Goal: Task Accomplishment & Management: Manage account settings

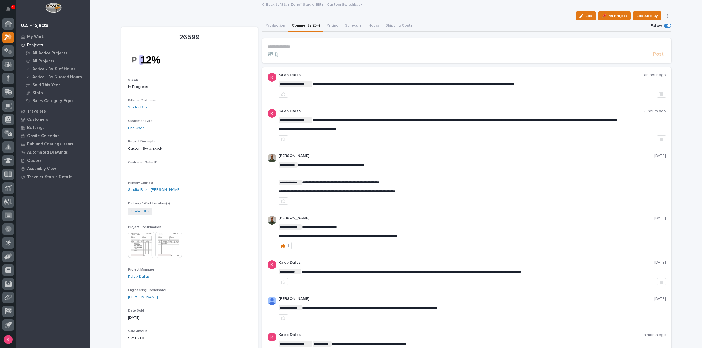
click at [287, 7] on div "Back to *Stair Zone* Studio Blitz - Custom Switchback" at bounding box center [396, 5] width 274 height 8
click at [291, 6] on link "Back to *Stair Zone* Studio Blitz - Custom Switchback" at bounding box center [314, 4] width 96 height 6
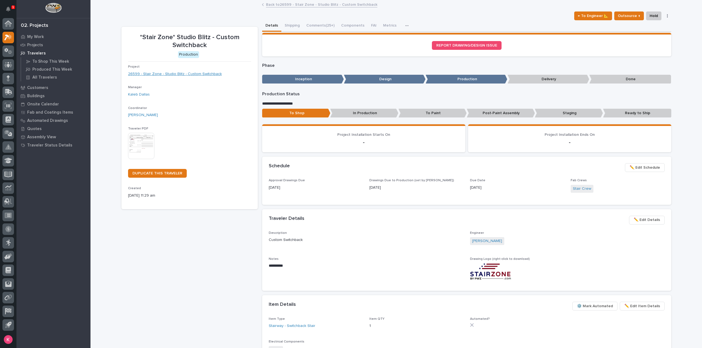
click at [162, 76] on link "26599 - Stair Zone - Studio Blitz - Custom Switchback" at bounding box center [175, 74] width 94 height 6
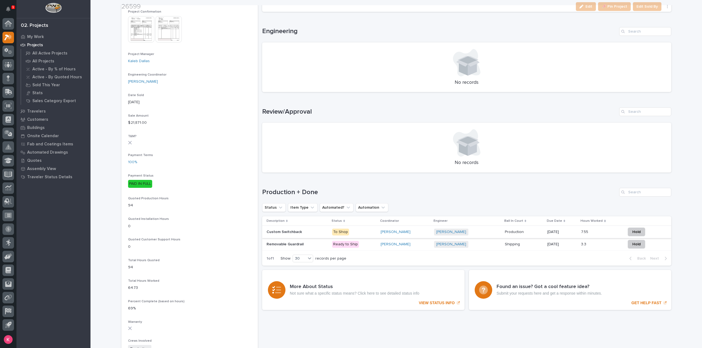
scroll to position [219, 0]
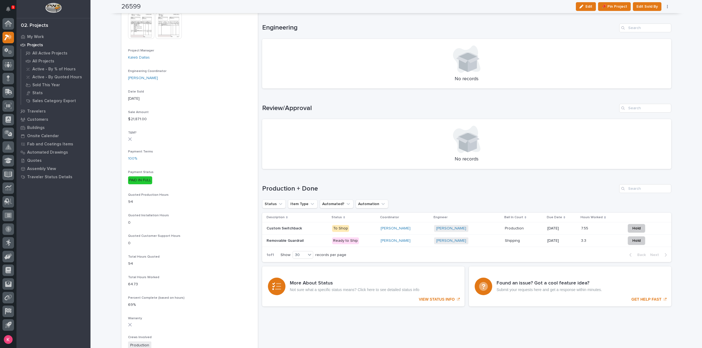
click at [424, 229] on div "[PERSON_NAME]" at bounding box center [404, 228] width 49 height 5
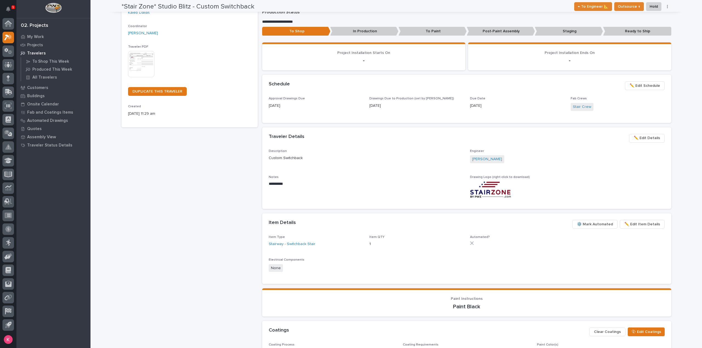
scroll to position [82, 0]
click at [640, 226] on span "✏️ Edit Item Details" at bounding box center [642, 224] width 36 height 7
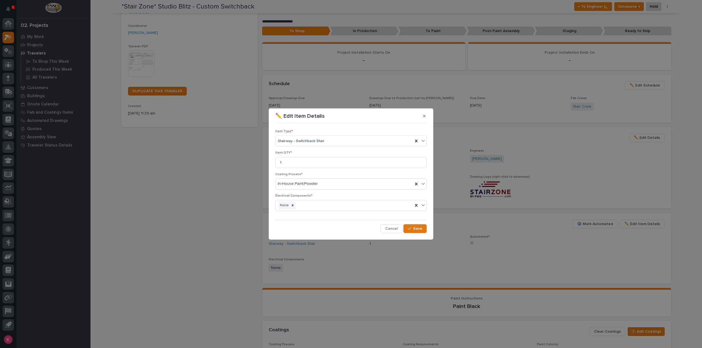
click at [358, 229] on div "Cancel Save" at bounding box center [350, 229] width 151 height 9
click at [394, 229] on span "Cancel" at bounding box center [391, 228] width 12 height 5
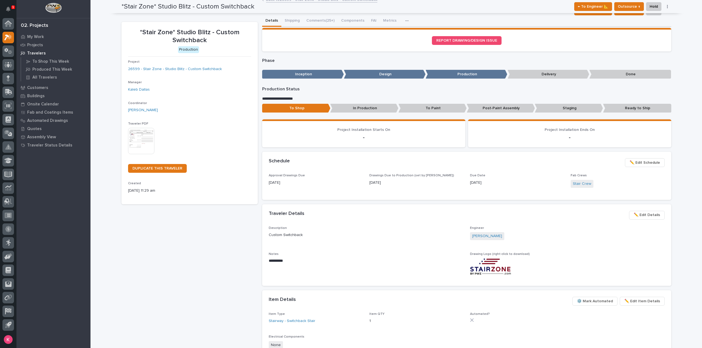
scroll to position [0, 0]
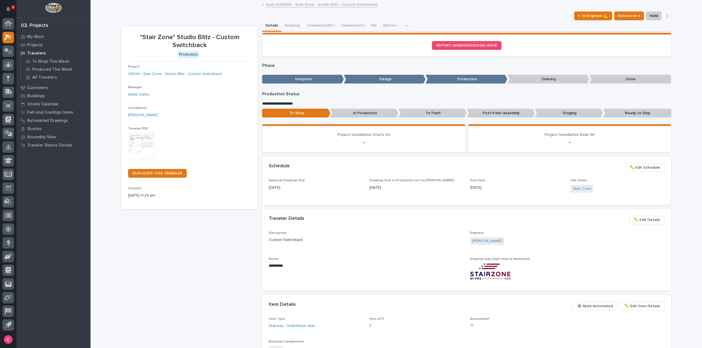
click at [33, 51] on p "Travelers" at bounding box center [36, 53] width 19 height 5
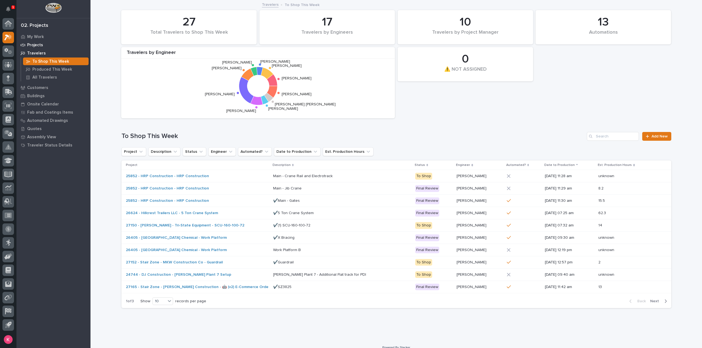
click at [37, 44] on p "Projects" at bounding box center [35, 45] width 16 height 5
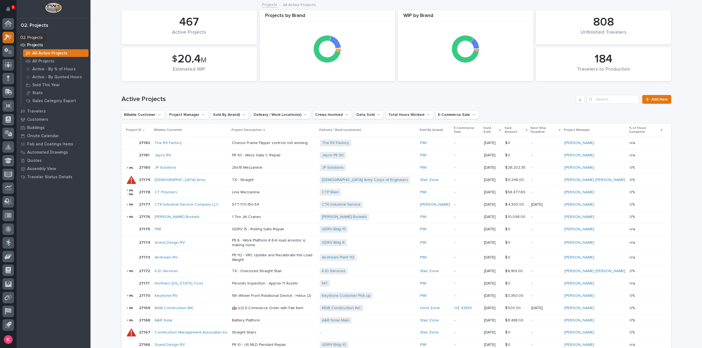
click at [7, 36] on icon at bounding box center [6, 38] width 5 height 6
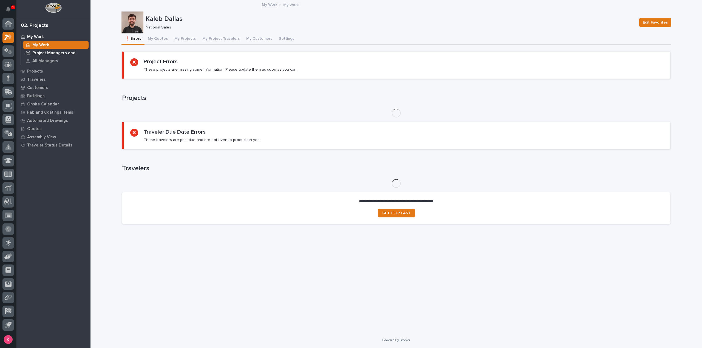
click at [53, 56] on div "Project Managers and Engineers" at bounding box center [56, 53] width 66 height 8
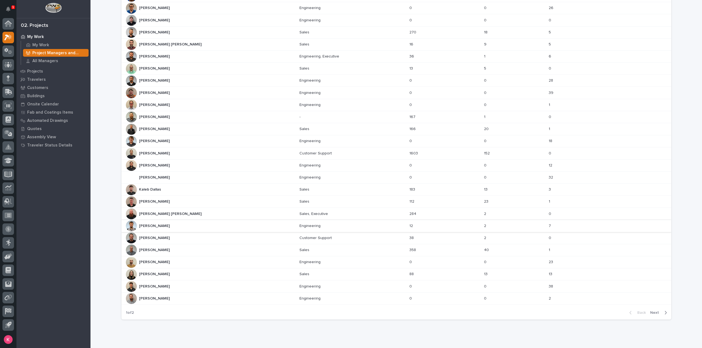
scroll to position [124, 0]
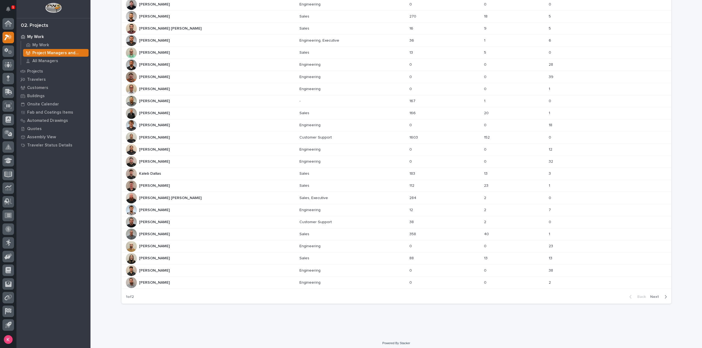
click at [654, 295] on span "Next" at bounding box center [656, 297] width 12 height 5
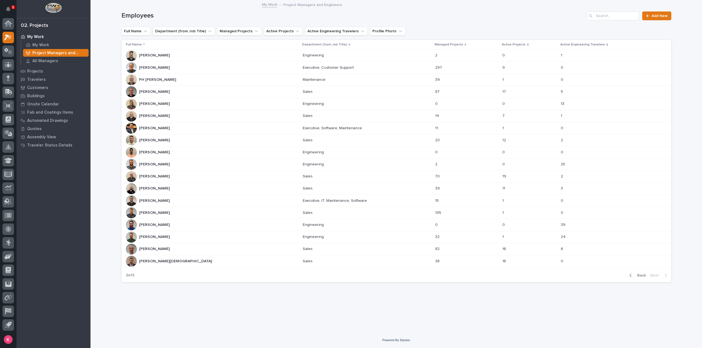
click at [199, 114] on div "Roark Jones Roark Jones" at bounding box center [212, 116] width 172 height 11
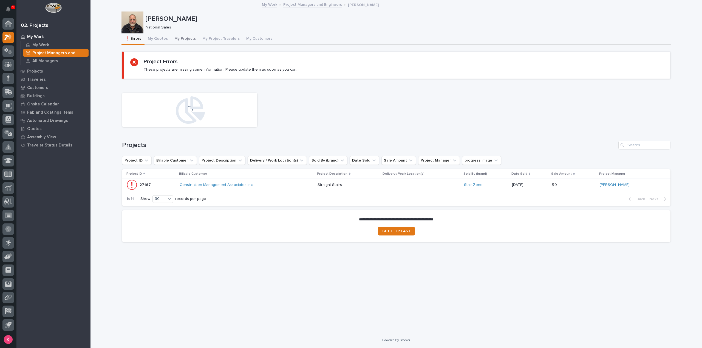
click at [184, 39] on button "My Projects" at bounding box center [185, 39] width 28 height 12
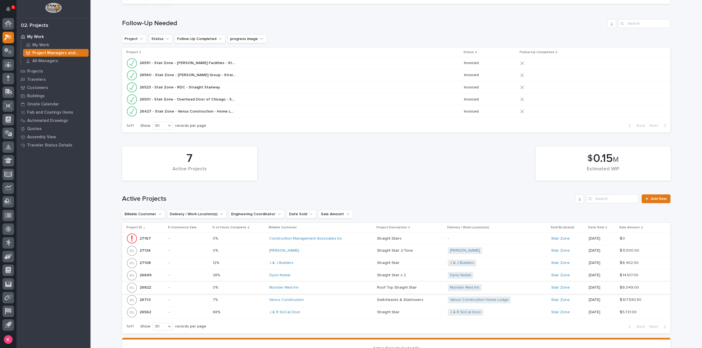
scroll to position [137, 0]
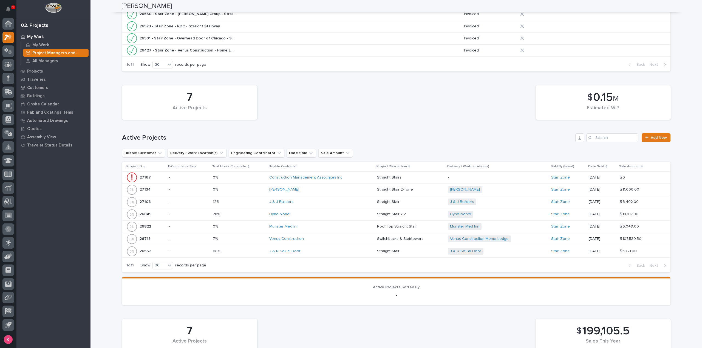
click at [176, 191] on p "-" at bounding box center [189, 190] width 40 height 5
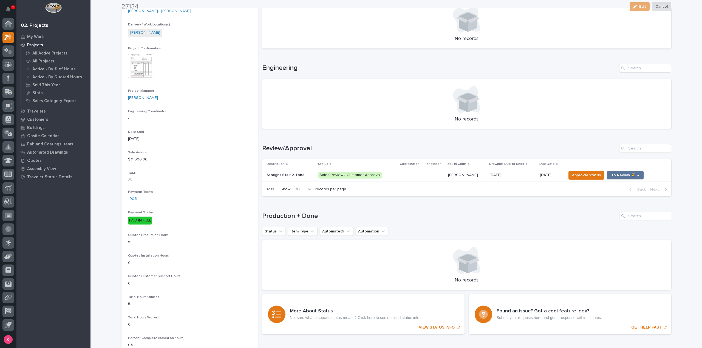
scroll to position [192, 0]
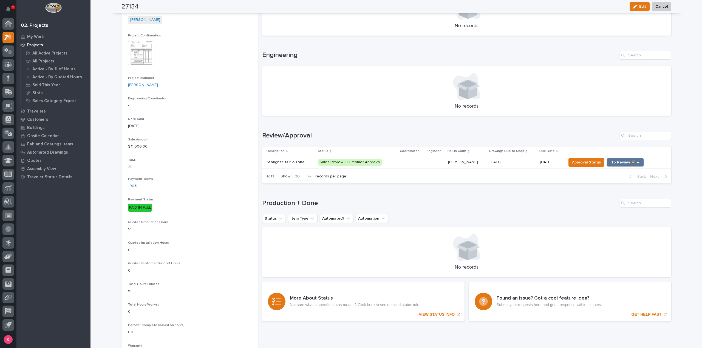
click at [418, 166] on div "-" at bounding box center [411, 162] width 22 height 9
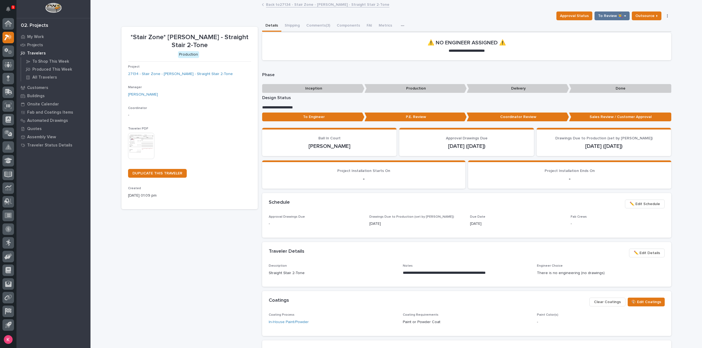
scroll to position [55, 0]
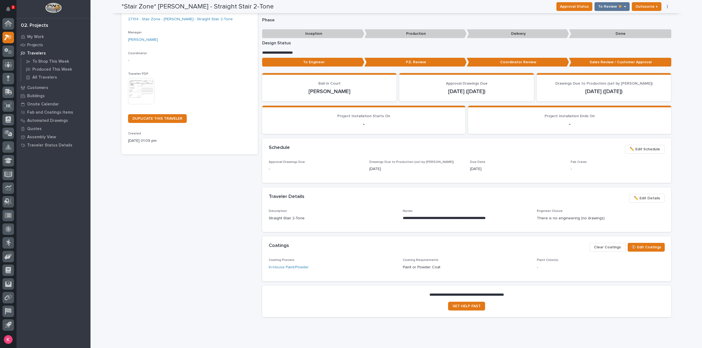
click at [638, 198] on span "✏️ Edit Details" at bounding box center [647, 198] width 26 height 7
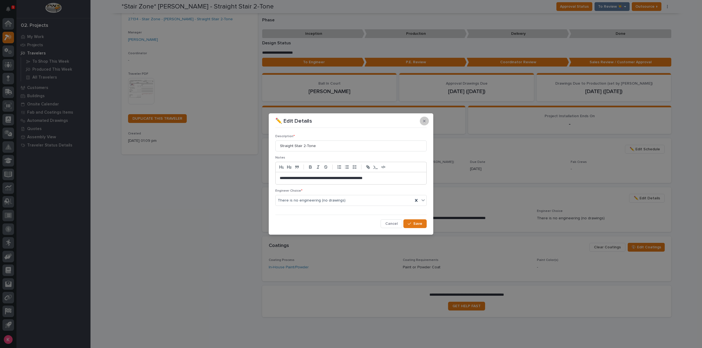
click at [423, 120] on icon "button" at bounding box center [424, 121] width 2 height 2
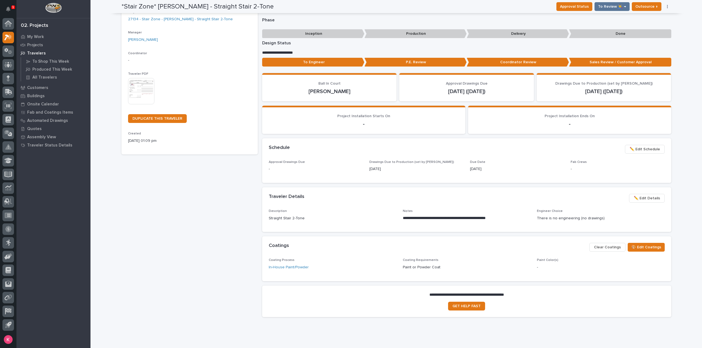
click at [640, 152] on span "✏️ Edit Schedule" at bounding box center [644, 149] width 30 height 7
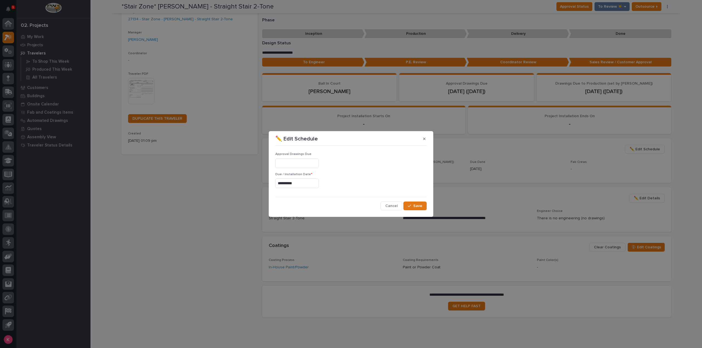
click at [430, 140] on section "**********" at bounding box center [351, 174] width 164 height 86
click at [426, 139] on button "button" at bounding box center [424, 139] width 9 height 9
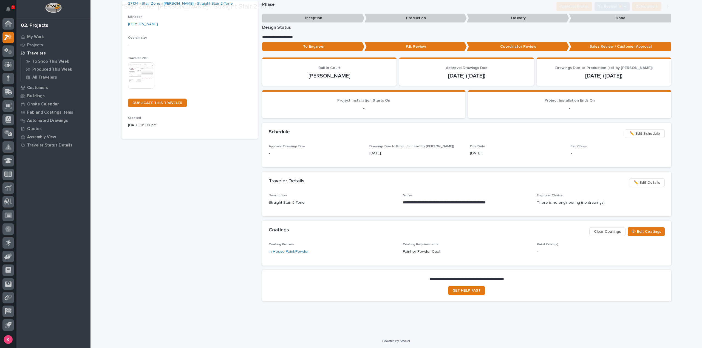
scroll to position [71, 0]
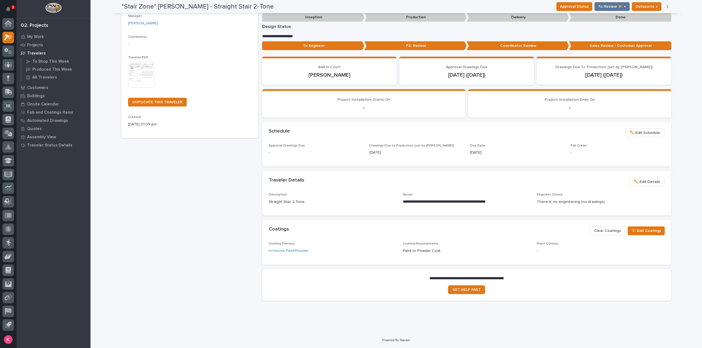
click at [638, 183] on span "✏️ Edit Details" at bounding box center [647, 182] width 26 height 7
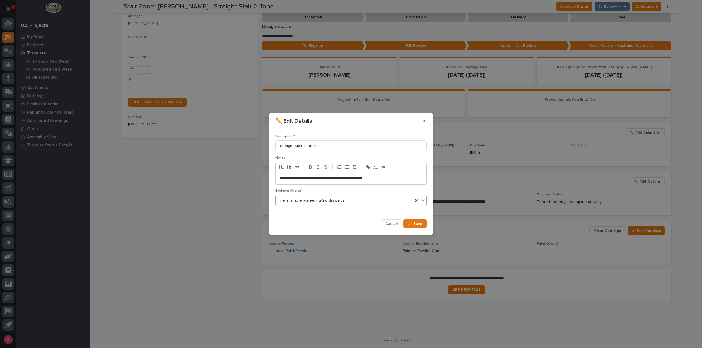
click at [345, 205] on div "There is no engineering (no drawings)" at bounding box center [344, 200] width 137 height 9
click at [359, 202] on div "There is no engineering (no drawings)" at bounding box center [344, 200] width 137 height 9
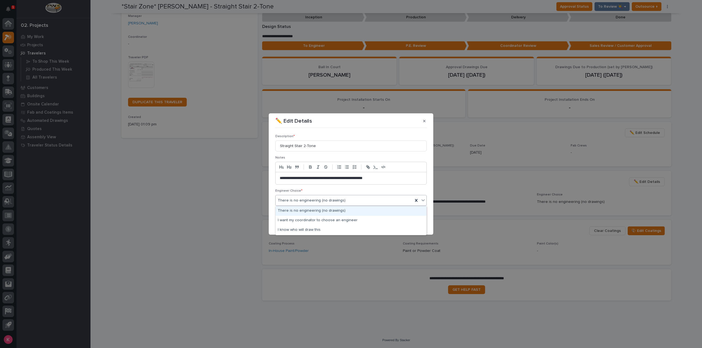
drag, startPoint x: 355, startPoint y: 189, endPoint x: 356, endPoint y: 195, distance: 5.5
click at [355, 190] on p "Engineer Choice *" at bounding box center [350, 191] width 151 height 4
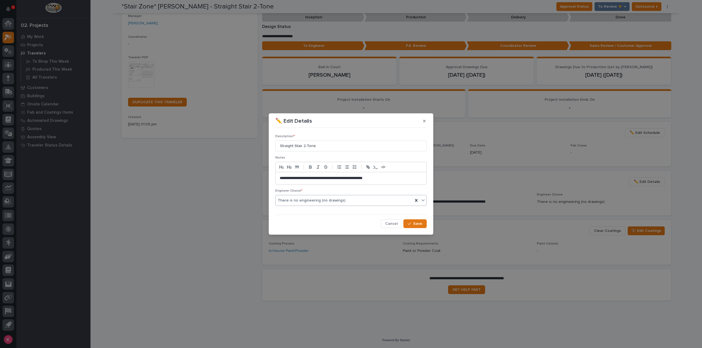
click at [357, 200] on div "There is no engineering (no drawings)" at bounding box center [344, 200] width 137 height 9
click at [356, 201] on div "There is no engineering (no drawings)" at bounding box center [344, 200] width 137 height 9
click at [357, 202] on div "There is no engineering (no drawings)" at bounding box center [344, 200] width 137 height 9
drag, startPoint x: 353, startPoint y: 200, endPoint x: 356, endPoint y: 200, distance: 3.3
click at [353, 200] on div "There is no engineering (no drawings)" at bounding box center [344, 200] width 137 height 9
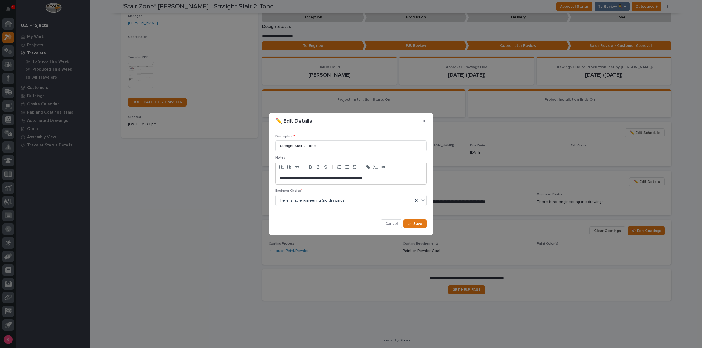
click at [428, 120] on section "**********" at bounding box center [351, 174] width 164 height 122
click at [421, 125] on div "✏️ Edit Details" at bounding box center [350, 121] width 151 height 9
click at [424, 124] on button "button" at bounding box center [424, 121] width 9 height 9
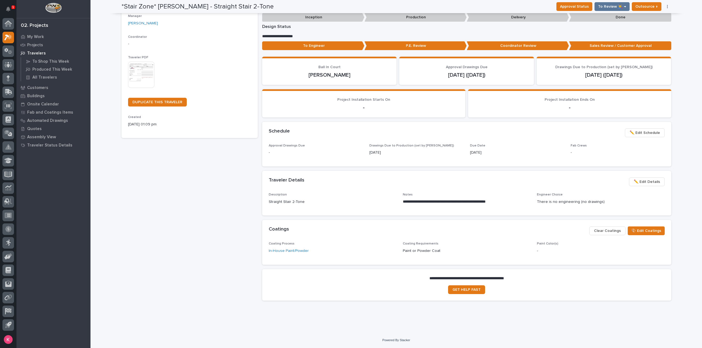
click at [655, 181] on span "✏️ Edit Details" at bounding box center [647, 182] width 26 height 7
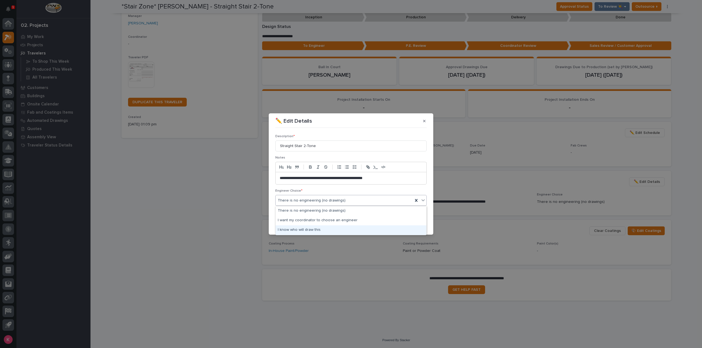
click at [337, 230] on div "I know who will draw this" at bounding box center [351, 231] width 151 height 10
click at [396, 223] on span "Cancel" at bounding box center [391, 224] width 12 height 5
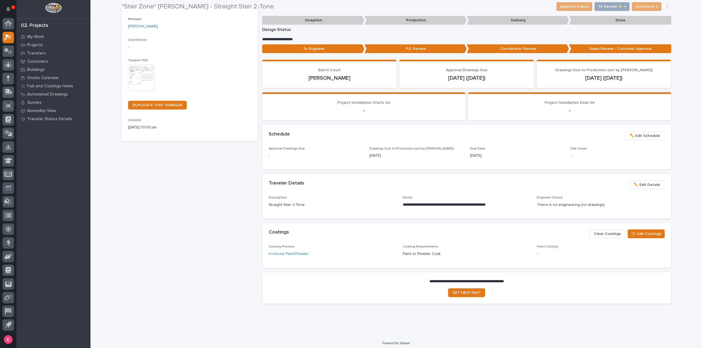
scroll to position [71, 0]
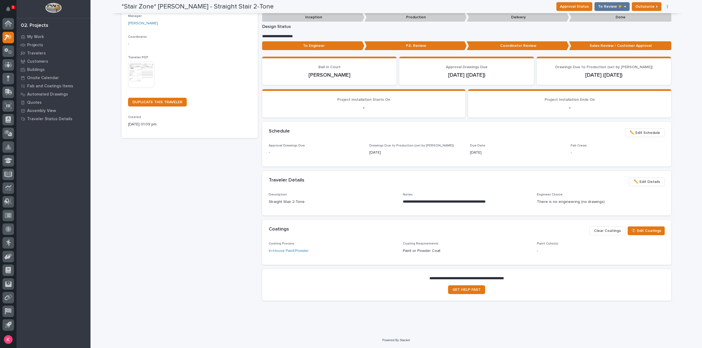
click at [648, 180] on span "✏️ Edit Details" at bounding box center [647, 182] width 26 height 7
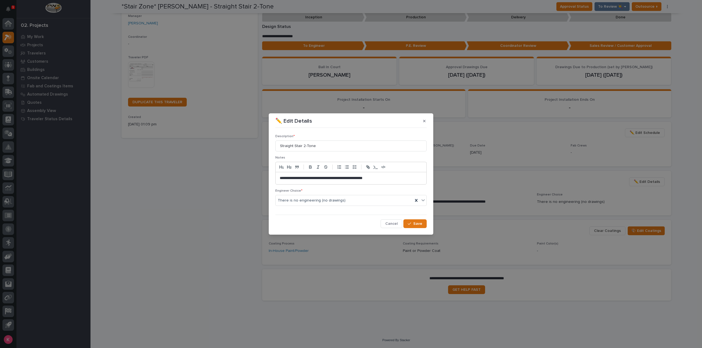
click at [425, 121] on button "button" at bounding box center [424, 121] width 9 height 9
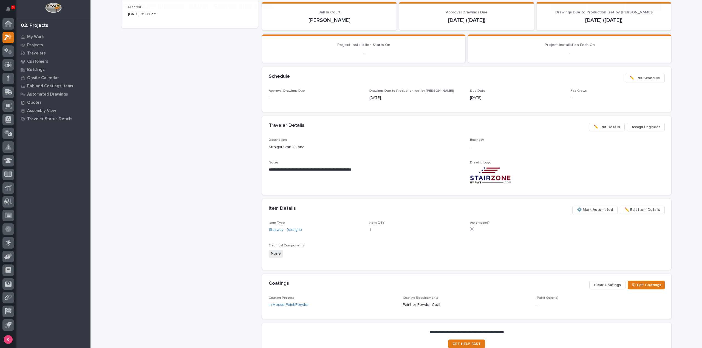
scroll to position [164, 0]
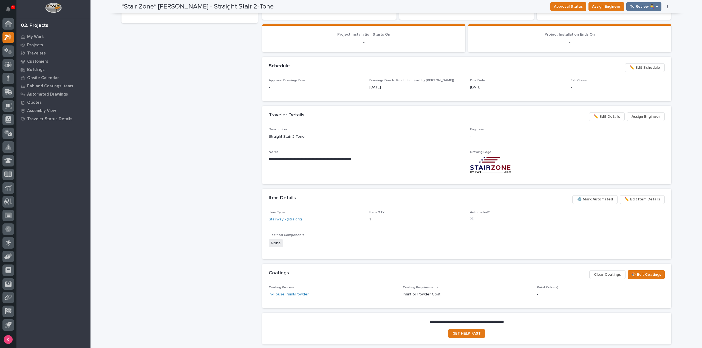
click at [642, 202] on span "✏️ Edit Item Details" at bounding box center [642, 199] width 36 height 7
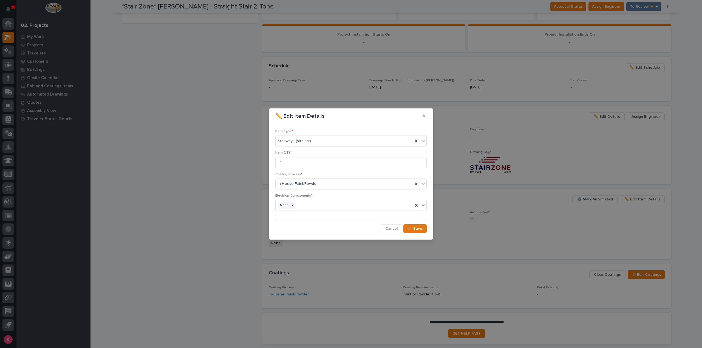
click at [397, 230] on span "Cancel" at bounding box center [391, 228] width 12 height 5
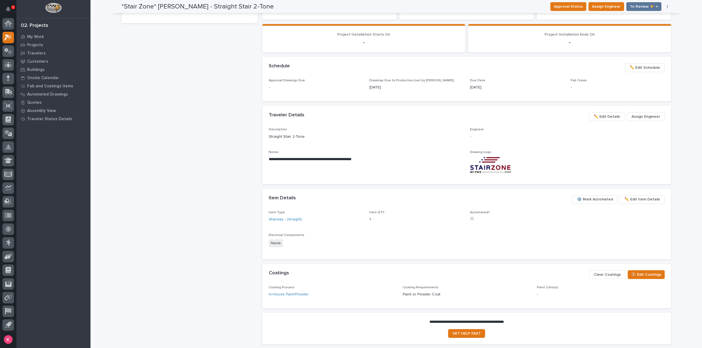
click at [595, 201] on span "⚙️ Mark Automated" at bounding box center [595, 199] width 36 height 7
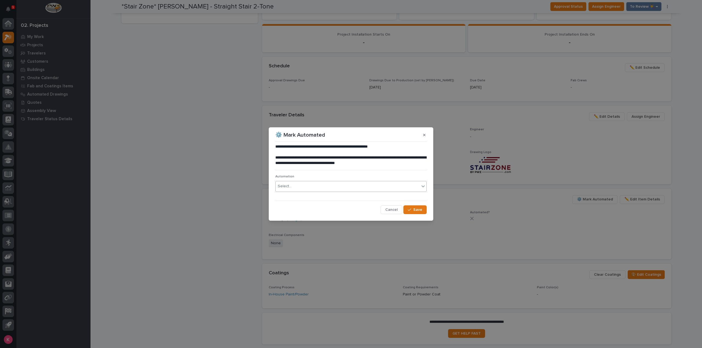
click at [304, 184] on div "Select..." at bounding box center [348, 186] width 144 height 9
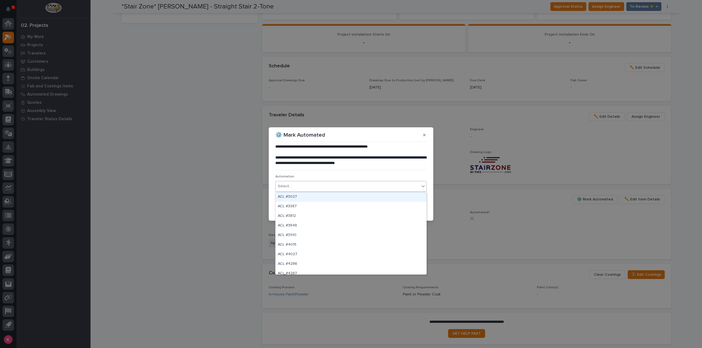
click at [425, 136] on button "button" at bounding box center [424, 135] width 9 height 9
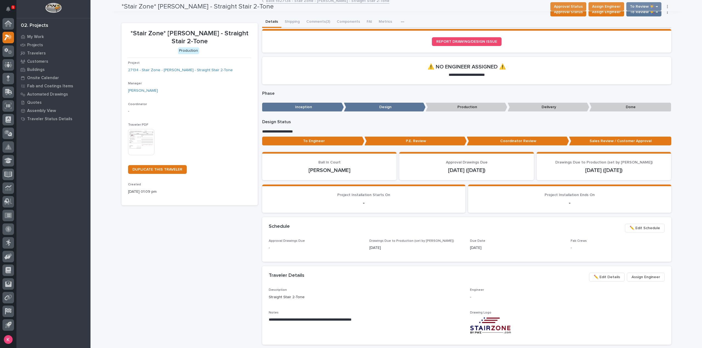
scroll to position [0, 0]
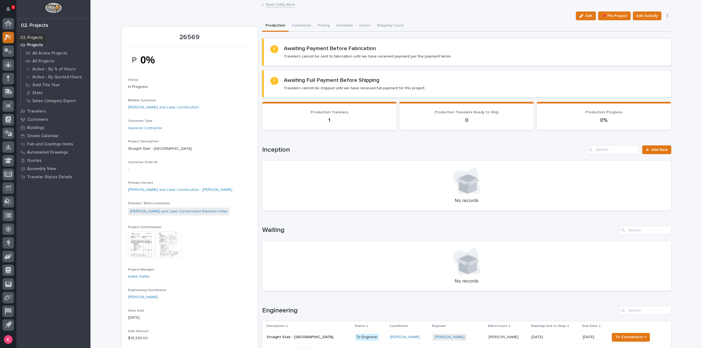
click at [4, 38] on icon at bounding box center [8, 37] width 8 height 6
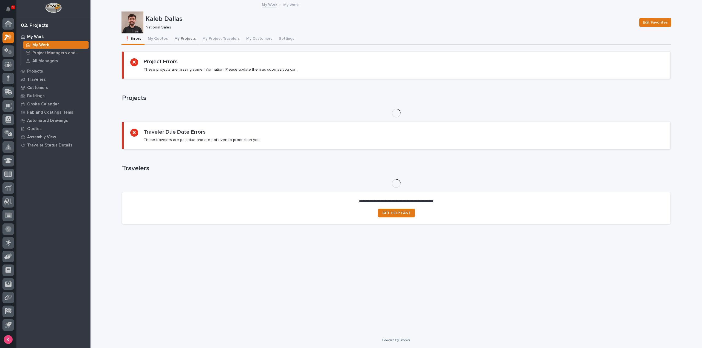
click at [187, 40] on button "My Projects" at bounding box center [185, 39] width 28 height 12
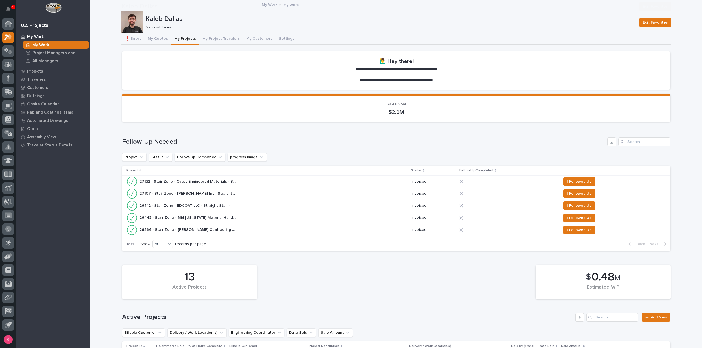
scroll to position [274, 0]
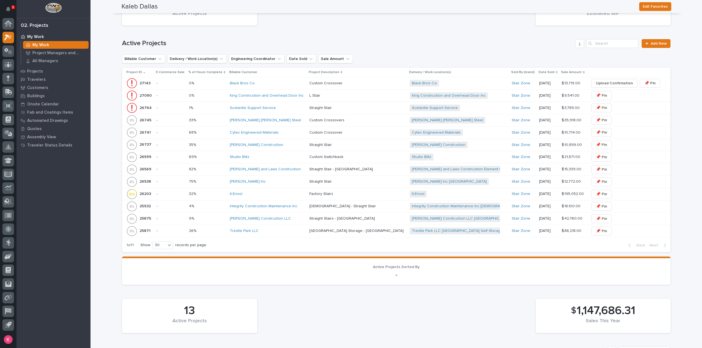
click at [278, 156] on div "Studio Blitz" at bounding box center [267, 157] width 75 height 5
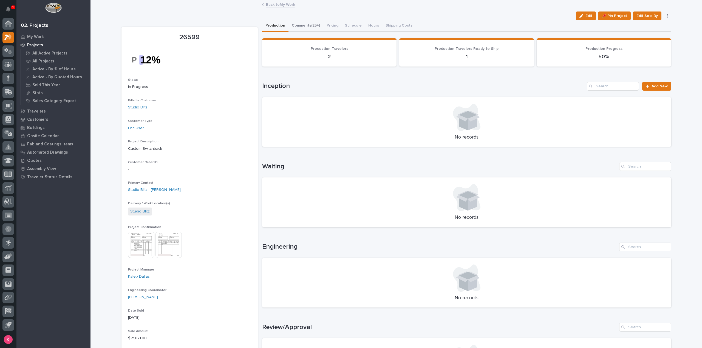
click at [297, 28] on button "Comments (25+)" at bounding box center [305, 26] width 35 height 12
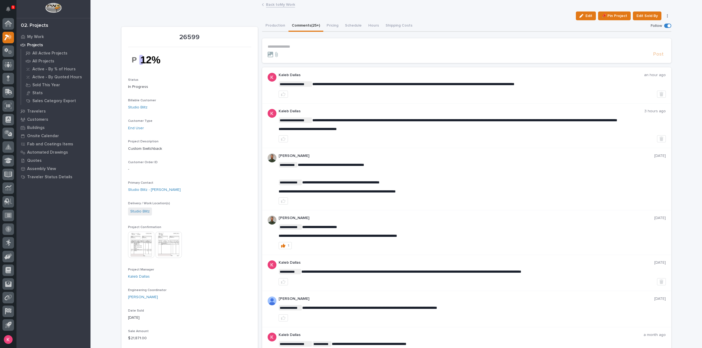
click at [277, 2] on link "Back to My Work" at bounding box center [280, 4] width 29 height 6
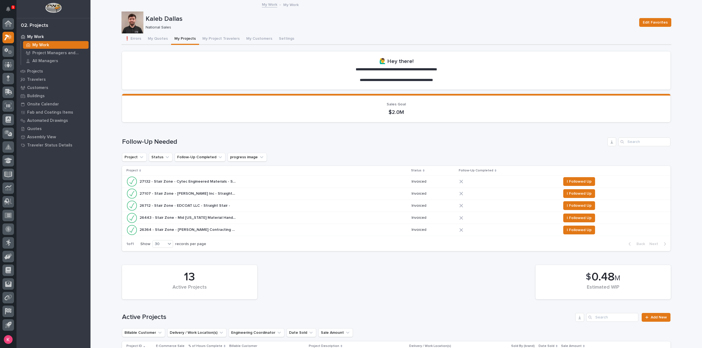
click at [175, 41] on button "My Projects" at bounding box center [185, 39] width 28 height 12
click at [177, 42] on button "My Projects" at bounding box center [185, 39] width 28 height 12
click at [49, 45] on div "My Work" at bounding box center [56, 45] width 66 height 8
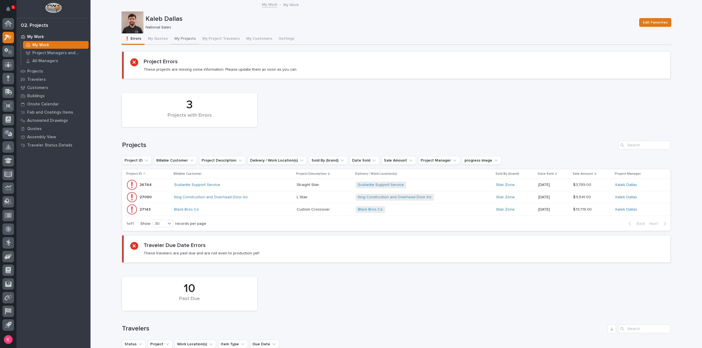
click at [174, 38] on button "My Projects" at bounding box center [185, 39] width 28 height 12
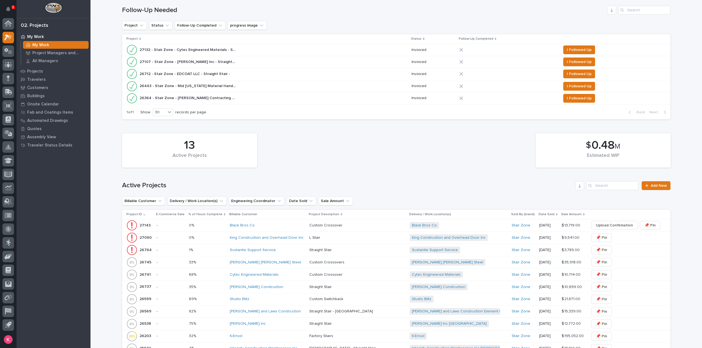
scroll to position [274, 0]
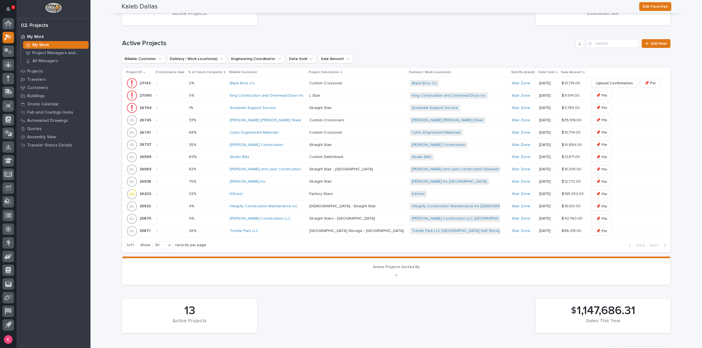
click at [280, 122] on div "Drake Williams Steel" at bounding box center [267, 120] width 75 height 9
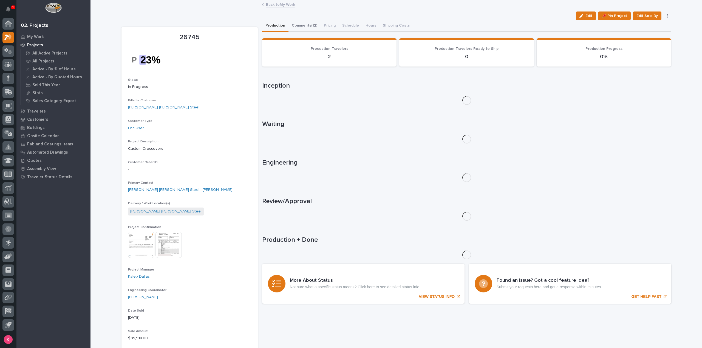
click at [306, 27] on button "Comments (12)" at bounding box center [304, 26] width 32 height 12
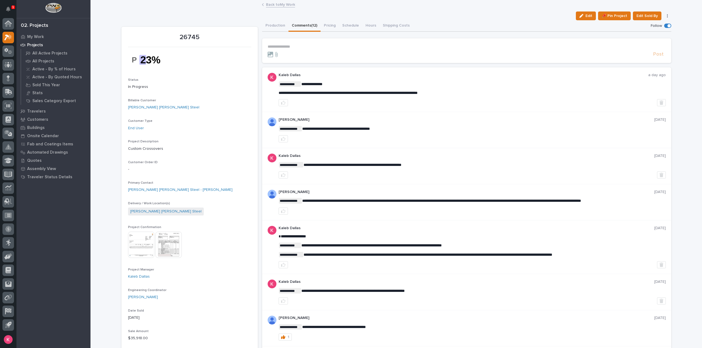
click at [320, 48] on p "**********" at bounding box center [467, 46] width 398 height 5
click at [322, 47] on p "**********" at bounding box center [467, 46] width 398 height 5
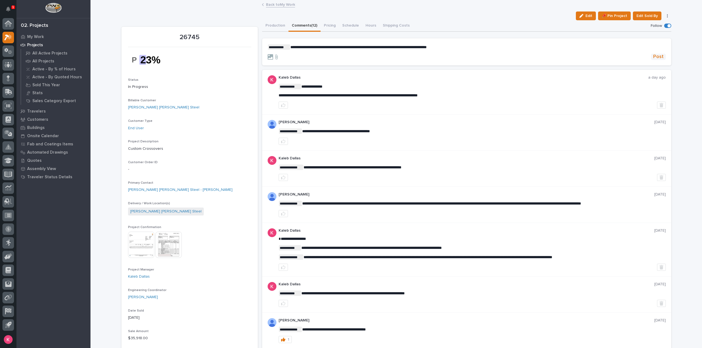
click at [654, 55] on span "Post" at bounding box center [658, 57] width 10 height 6
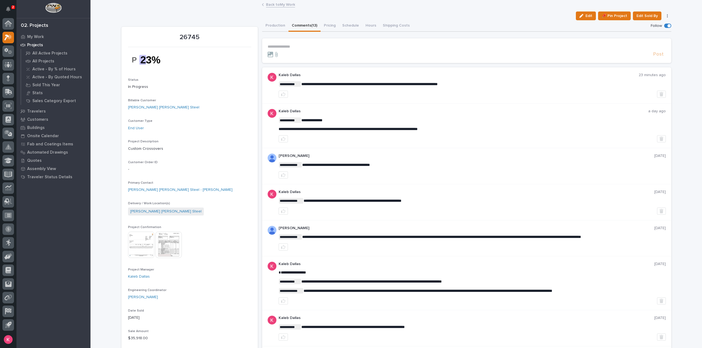
click at [14, 34] on div at bounding box center [8, 175] width 16 height 315
click at [6, 39] on icon at bounding box center [8, 37] width 8 height 6
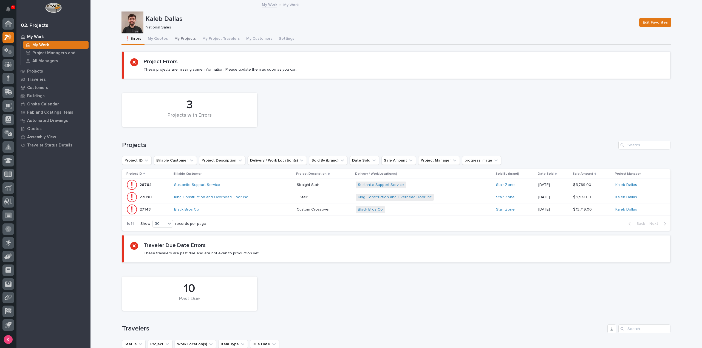
click at [183, 39] on button "My Projects" at bounding box center [185, 39] width 28 height 12
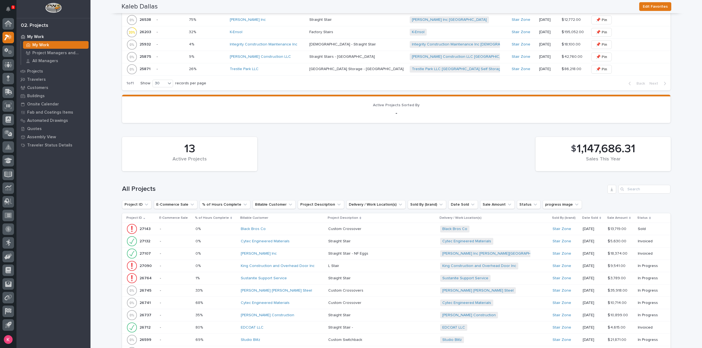
scroll to position [439, 0]
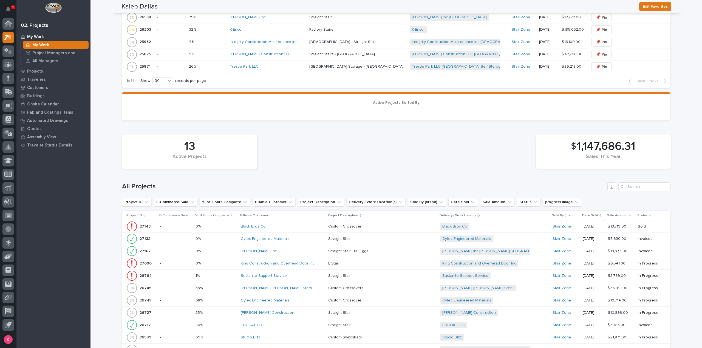
click at [301, 239] on div "Cytec Engineered Materials" at bounding box center [282, 239] width 83 height 5
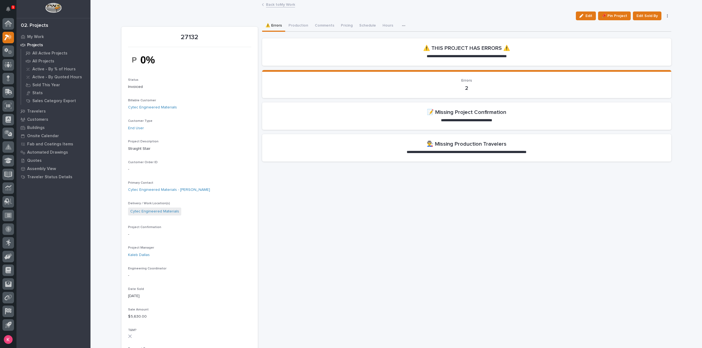
click at [436, 331] on div "**********" at bounding box center [466, 349] width 409 height 658
click at [586, 17] on span "Edit" at bounding box center [588, 15] width 7 height 5
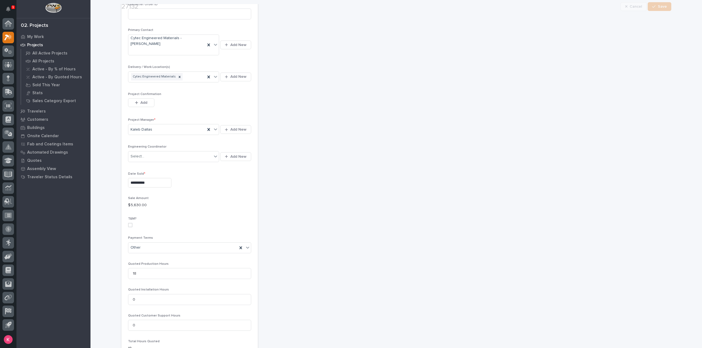
scroll to position [192, 0]
click at [140, 97] on span "Add" at bounding box center [143, 99] width 7 height 5
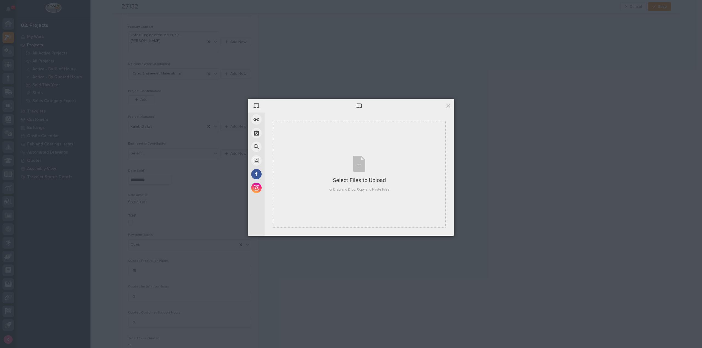
drag, startPoint x: 640, startPoint y: 141, endPoint x: 627, endPoint y: 145, distance: 12.8
click at [640, 141] on div "My Device Link (URL) Take Photo Web Search Unsplash Facebook Instagram Select F…" at bounding box center [351, 174] width 702 height 348
click at [110, 183] on div "My Device Link (URL) Take Photo Web Search Unsplash Facebook Instagram Select F…" at bounding box center [351, 174] width 702 height 348
click at [440, 234] on div "Deselect All Upload more Upload 1" at bounding box center [359, 228] width 189 height 15
click at [441, 233] on span "Upload 1" at bounding box center [437, 228] width 28 height 10
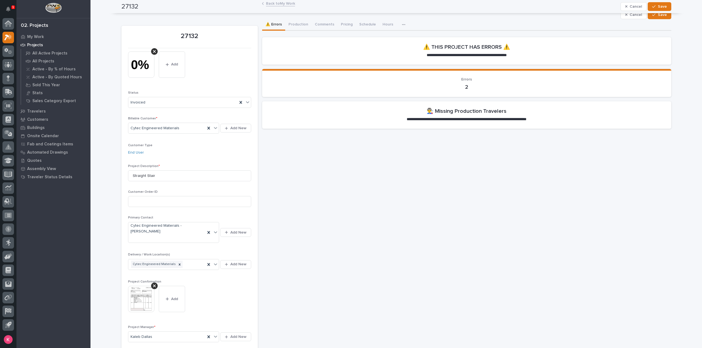
scroll to position [0, 0]
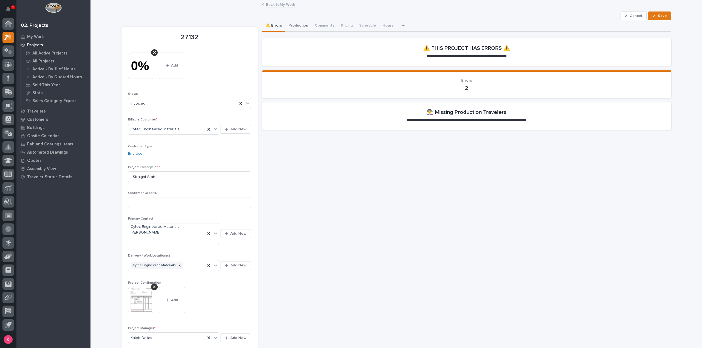
click at [301, 29] on button "Production" at bounding box center [298, 26] width 26 height 12
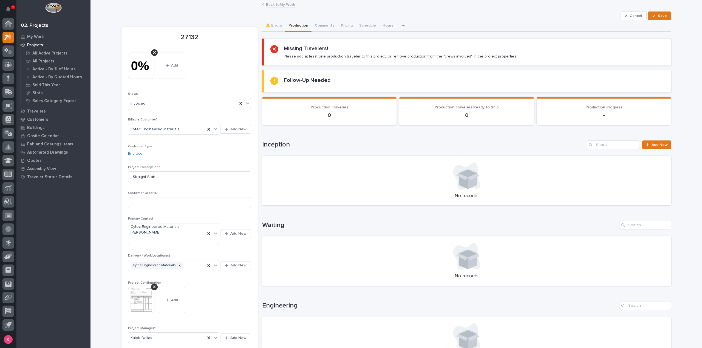
drag, startPoint x: 667, startPoint y: 135, endPoint x: 666, endPoint y: 137, distance: 3.0
click at [667, 135] on div "Loading... Saving… Inception Add New No records" at bounding box center [466, 170] width 409 height 81
click at [652, 146] on span "Add New" at bounding box center [659, 145] width 16 height 4
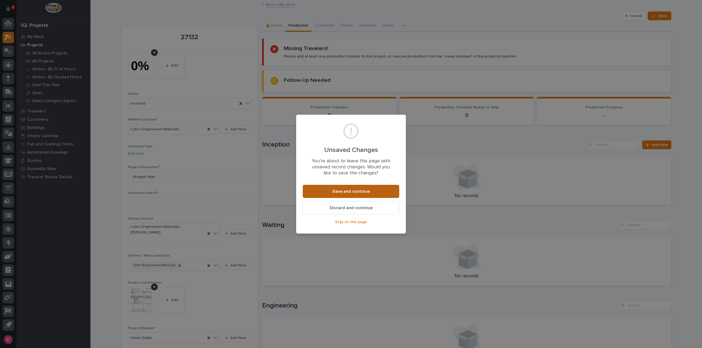
click at [365, 194] on span "Save and continue" at bounding box center [351, 192] width 38 height 6
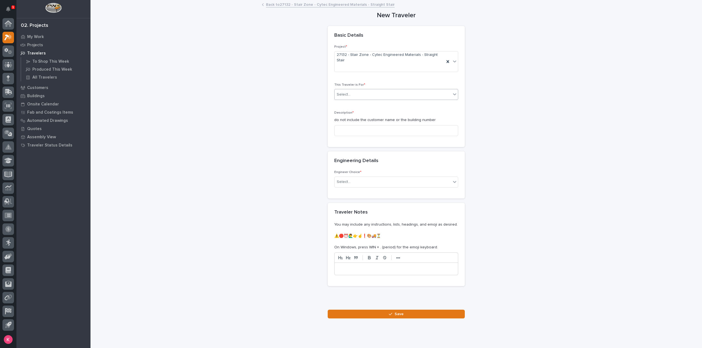
click at [376, 90] on div "Select..." at bounding box center [392, 94] width 117 height 9
click at [367, 100] on div "Production" at bounding box center [393, 99] width 123 height 10
click at [367, 118] on div "Description * do not include the customer name or the building number" at bounding box center [396, 125] width 124 height 29
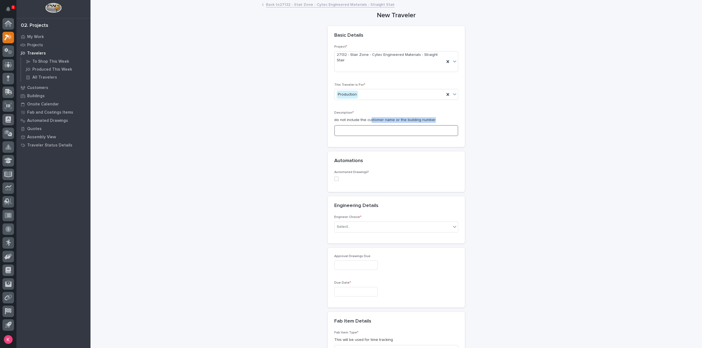
click at [367, 125] on input at bounding box center [396, 130] width 124 height 11
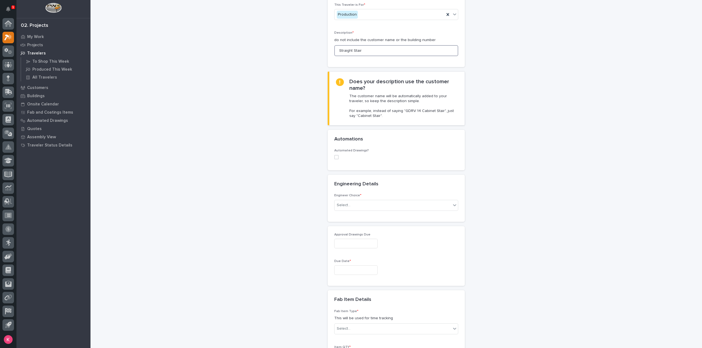
scroll to position [137, 0]
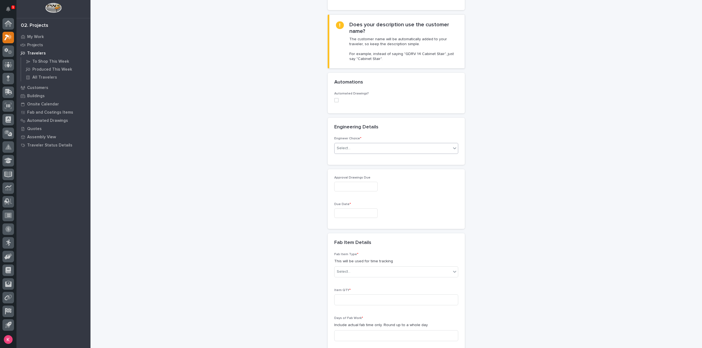
type input "Straight Stair"
click at [373, 144] on div "Select..." at bounding box center [392, 148] width 117 height 9
click at [365, 175] on div "I know who will draw this" at bounding box center [393, 172] width 123 height 10
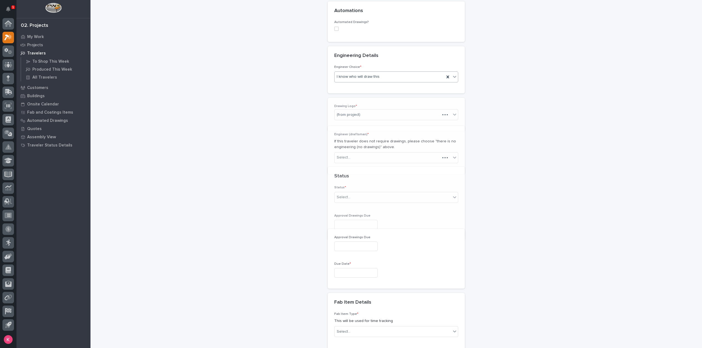
scroll to position [221, 0]
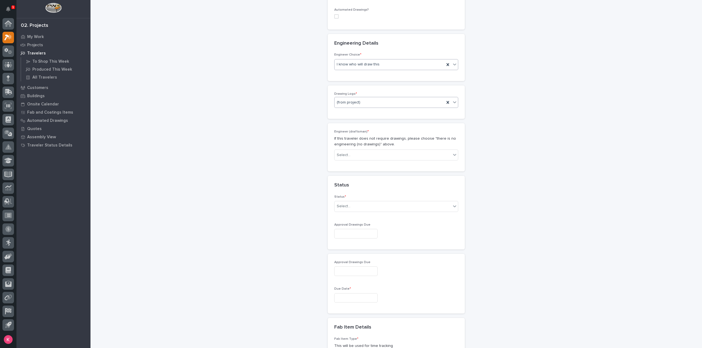
click at [365, 98] on div "(from project)" at bounding box center [389, 102] width 110 height 9
click at [354, 144] on div "Stair Zone" at bounding box center [393, 145] width 123 height 10
click at [361, 151] on div "Select..." at bounding box center [392, 155] width 117 height 9
type input "*****"
click at [365, 159] on div "Kaleb Dallas" at bounding box center [393, 159] width 123 height 10
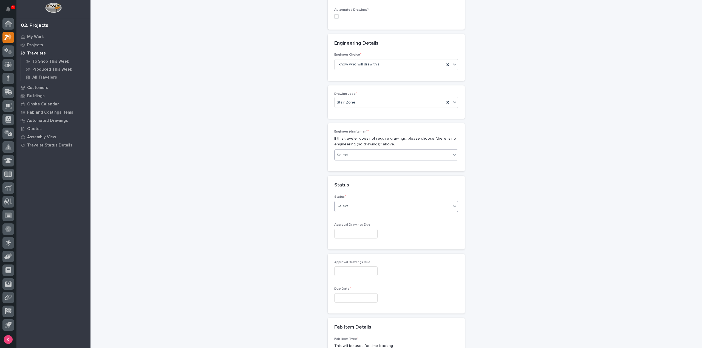
click at [359, 202] on div "Select..." at bounding box center [392, 206] width 117 height 9
click at [362, 212] on div "Sold (no traveler printed)" at bounding box center [393, 210] width 123 height 10
click at [347, 294] on input "text" at bounding box center [355, 299] width 43 height 10
click at [380, 205] on button "Next Month" at bounding box center [380, 205] width 9 height 9
click at [321, 208] on button "Previous Month" at bounding box center [324, 205] width 9 height 9
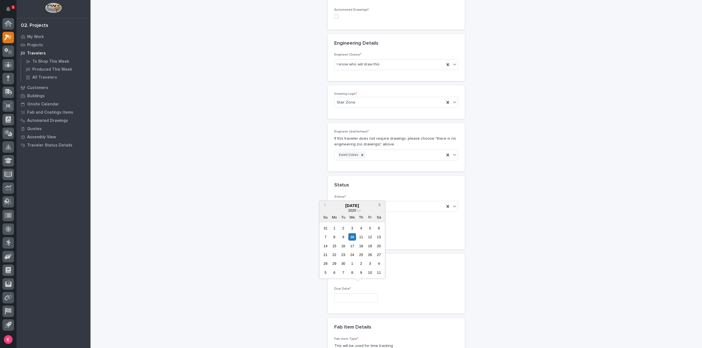
click at [379, 206] on span "Next Month" at bounding box center [379, 205] width 0 height 7
click at [335, 256] on div "20" at bounding box center [334, 254] width 7 height 7
type input "**********"
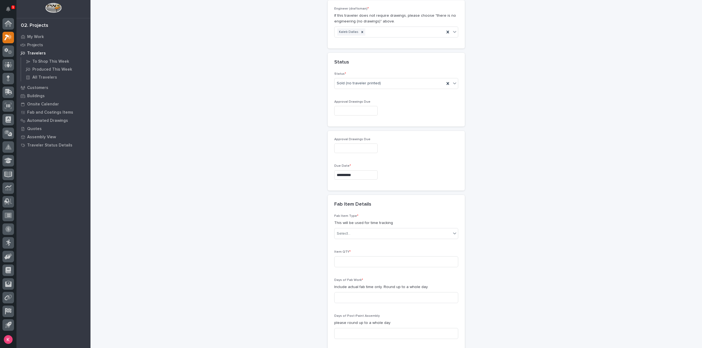
scroll to position [358, 0]
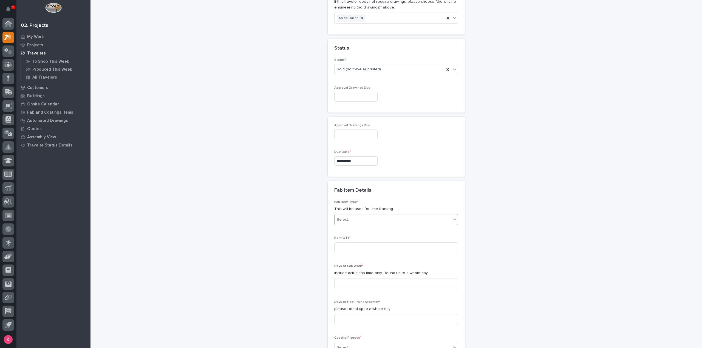
click at [359, 215] on div "Select..." at bounding box center [392, 219] width 117 height 9
type input "*****"
click at [365, 224] on div "Stairway - (straight)" at bounding box center [393, 223] width 123 height 10
click at [364, 243] on input at bounding box center [396, 248] width 124 height 11
type input "1"
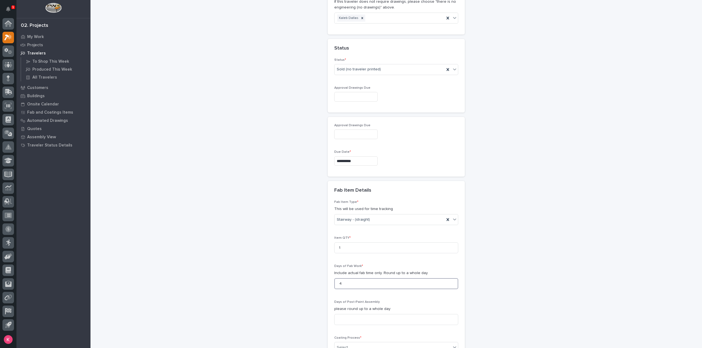
type input "4"
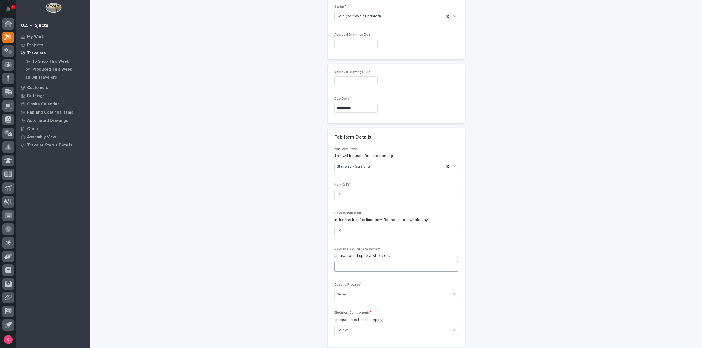
scroll to position [468, 0]
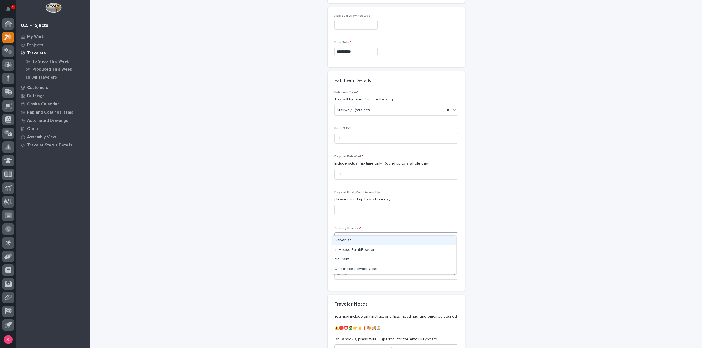
click at [383, 234] on div "Select..." at bounding box center [392, 238] width 117 height 9
click at [381, 240] on div "Galvanize" at bounding box center [393, 241] width 123 height 10
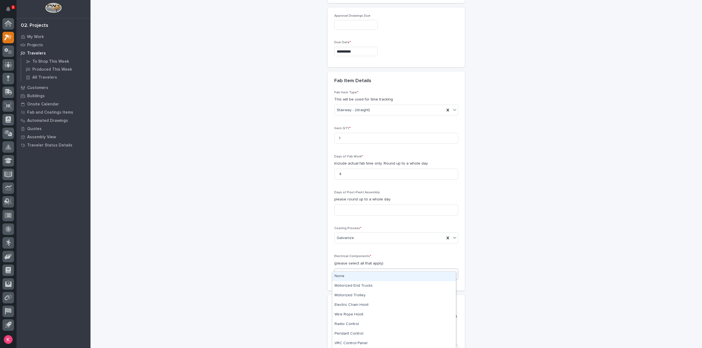
click at [376, 269] on div "Select..." at bounding box center [396, 274] width 124 height 11
drag, startPoint x: 371, startPoint y: 272, endPoint x: 371, endPoint y: 277, distance: 4.4
click at [371, 276] on div "None" at bounding box center [393, 277] width 123 height 10
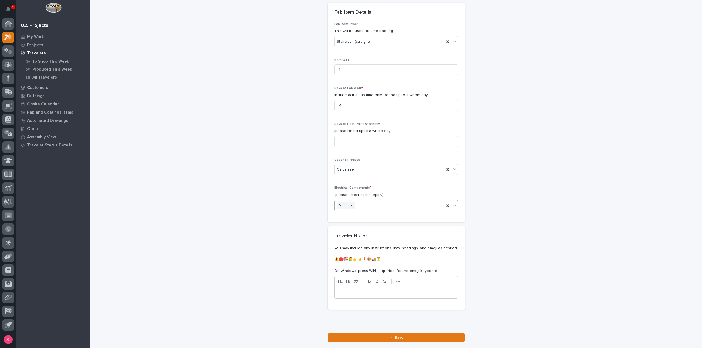
scroll to position [565, 0]
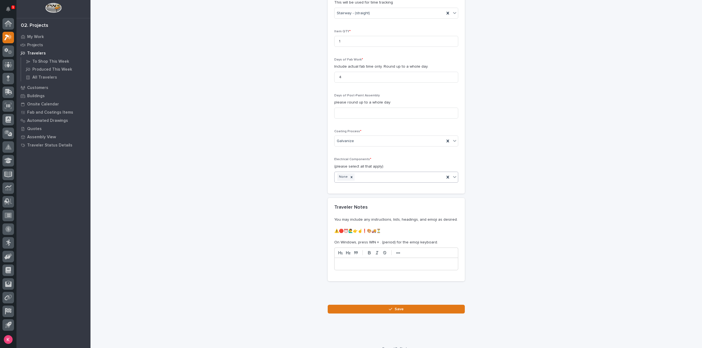
click at [375, 260] on div at bounding box center [395, 264] width 123 height 12
drag, startPoint x: 361, startPoint y: 264, endPoint x: 350, endPoint y: 260, distance: 11.4
click at [350, 260] on div "You may include any instructions, lists, headings, and emoji as desired. ⚠️🛑⏰🙋‍…" at bounding box center [396, 246] width 124 height 58
drag, startPoint x: 341, startPoint y: 256, endPoint x: 300, endPoint y: 255, distance: 41.2
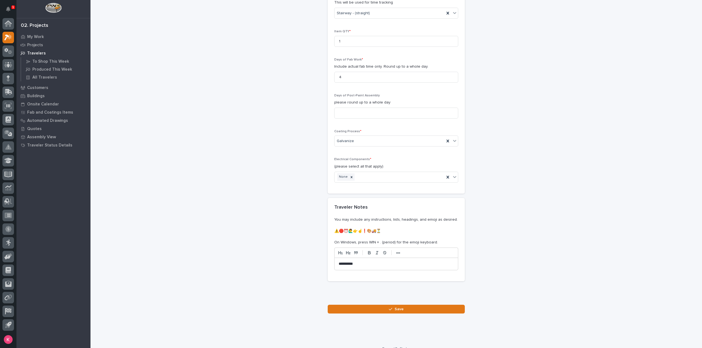
click at [380, 305] on button "Save" at bounding box center [396, 309] width 137 height 9
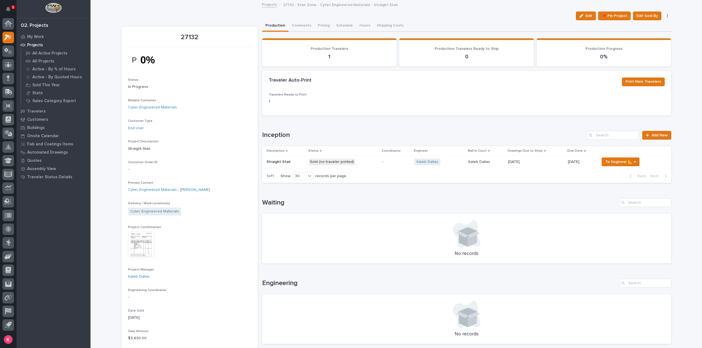
click at [367, 165] on p "Sold (no traveler printed)" at bounding box center [343, 162] width 69 height 7
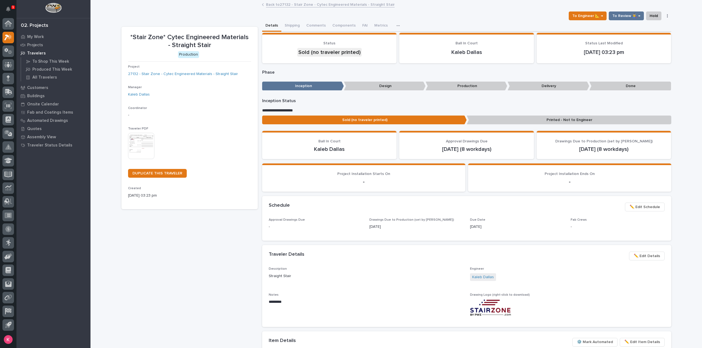
click at [137, 144] on img at bounding box center [141, 146] width 26 height 26
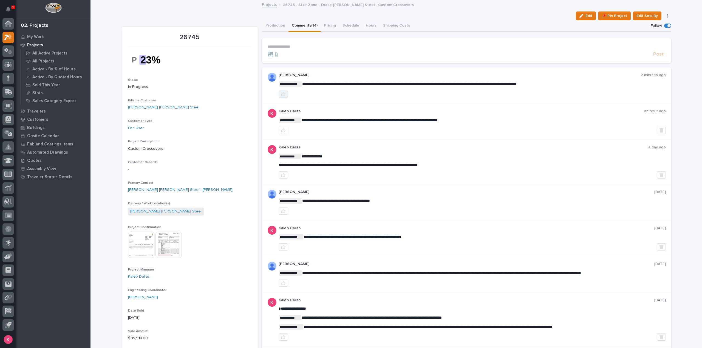
click at [284, 93] on button "button" at bounding box center [283, 94] width 9 height 7
click at [37, 37] on p "My Work" at bounding box center [35, 37] width 17 height 5
click at [304, 46] on p "**********" at bounding box center [467, 46] width 398 height 5
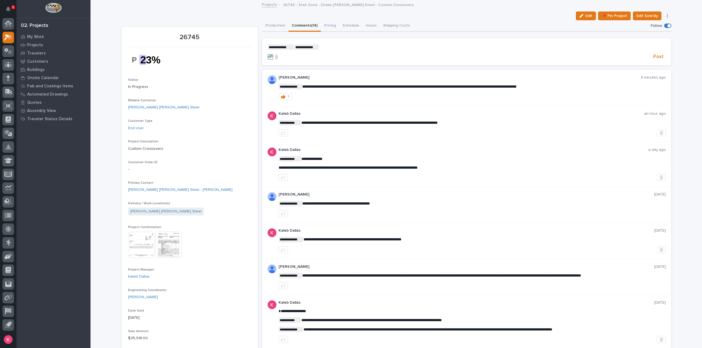
click at [336, 41] on section "**********" at bounding box center [466, 51] width 409 height 27
click at [340, 46] on p "**********" at bounding box center [467, 46] width 398 height 5
click at [658, 54] on span "Post" at bounding box center [658, 57] width 10 height 6
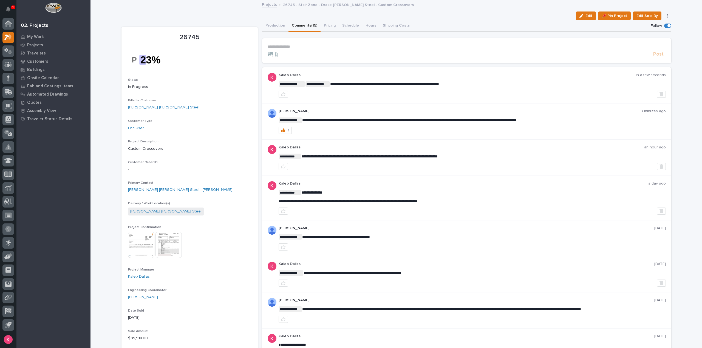
click at [269, 27] on button "Production" at bounding box center [275, 26] width 26 height 12
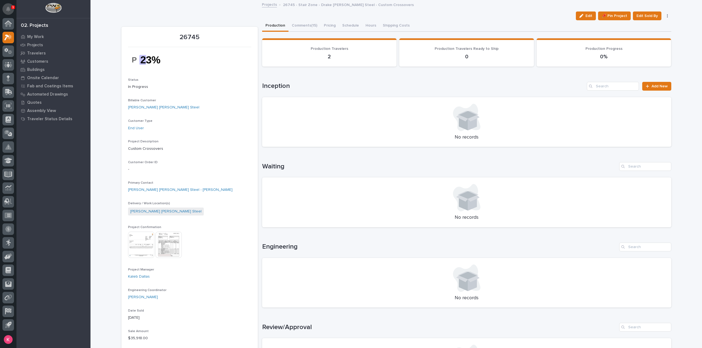
click at [8, 16] on div "1" at bounding box center [8, 10] width 12 height 16
click at [7, 10] on icon "Notifications" at bounding box center [8, 9] width 4 height 5
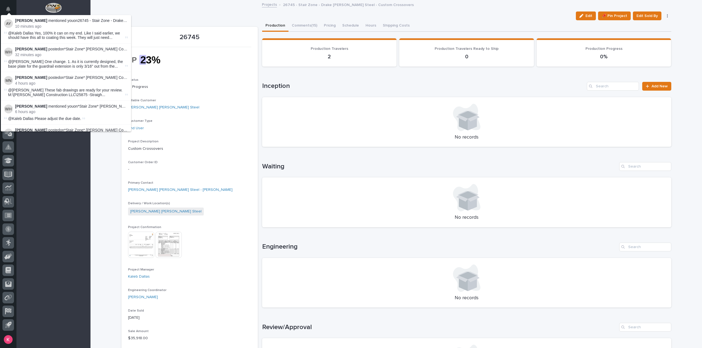
drag, startPoint x: 64, startPoint y: 141, endPoint x: 59, endPoint y: 116, distance: 25.4
click at [64, 142] on div "My Work Projects Travelers Customers Buildings Onsite Calendar Fab and Coatings…" at bounding box center [53, 191] width 74 height 316
